Goal: Find specific page/section: Find specific page/section

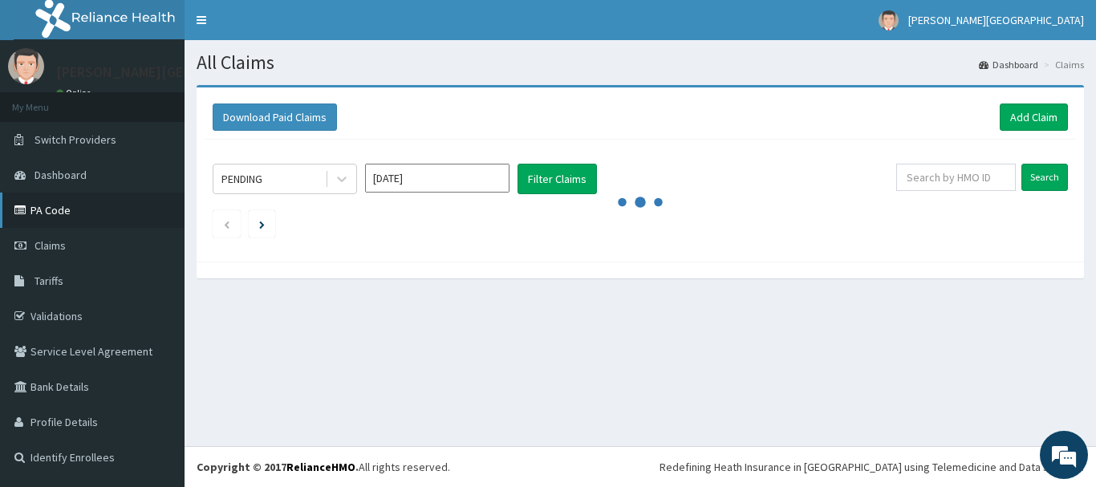
click at [39, 207] on link "PA Code" at bounding box center [92, 210] width 185 height 35
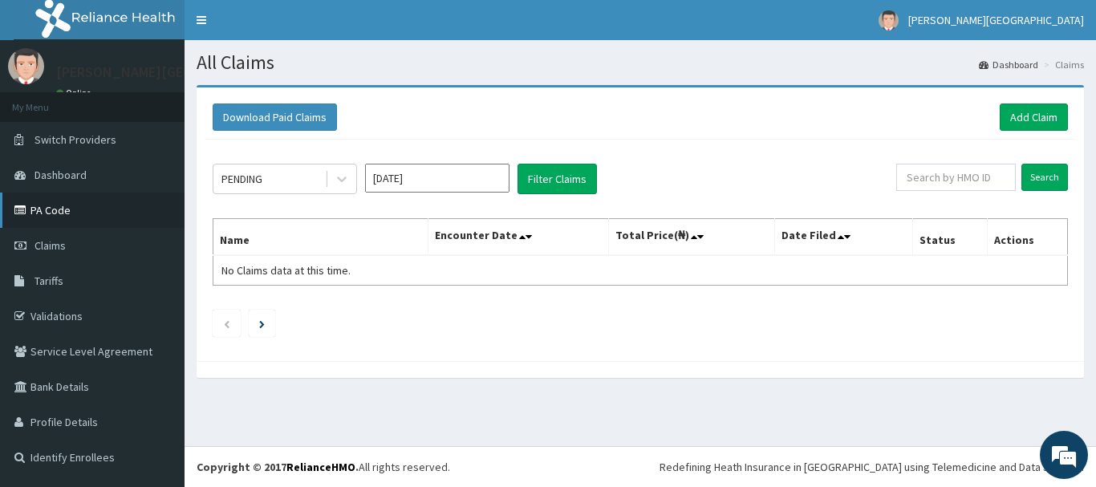
click at [52, 213] on link "PA Code" at bounding box center [92, 210] width 185 height 35
